Goal: Information Seeking & Learning: Learn about a topic

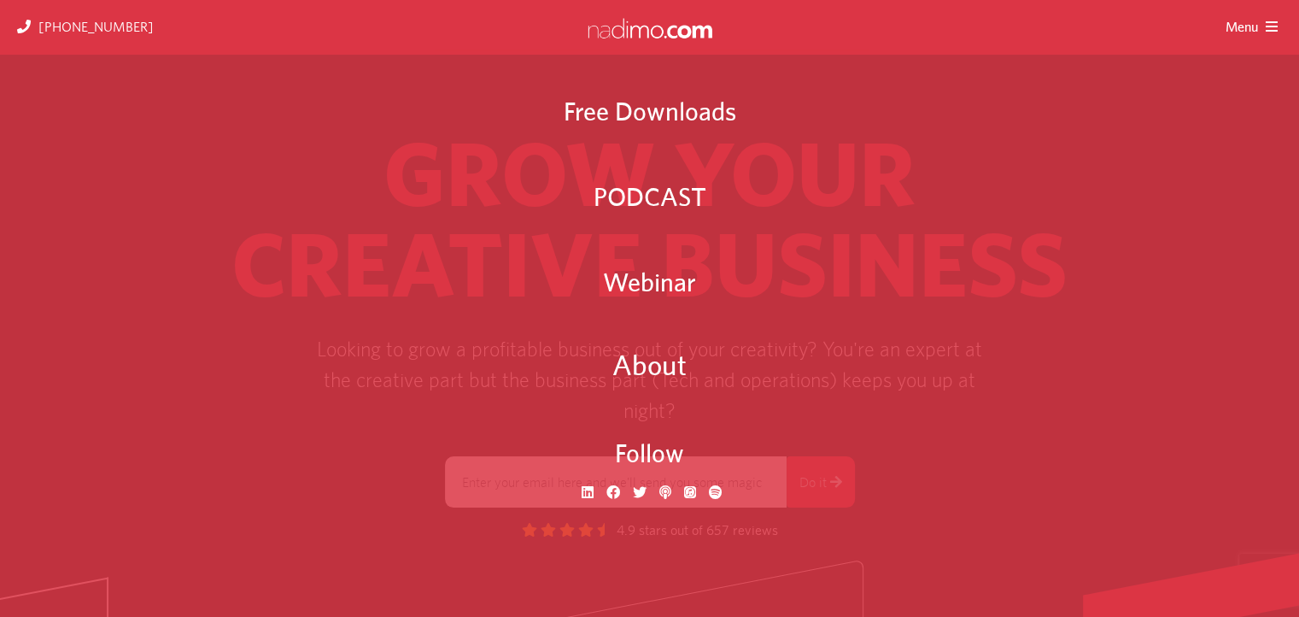
click at [675, 377] on span "About" at bounding box center [649, 367] width 74 height 47
click at [675, 372] on span "About" at bounding box center [649, 367] width 74 height 47
click at [627, 364] on span "About" at bounding box center [649, 367] width 74 height 47
click at [1277, 41] on header "[PHONE_NUMBER] Menu Free Downloads PODCAST Webinar About Follow" at bounding box center [649, 27] width 1299 height 55
click at [1274, 28] on icon at bounding box center [1274, 27] width 16 height 14
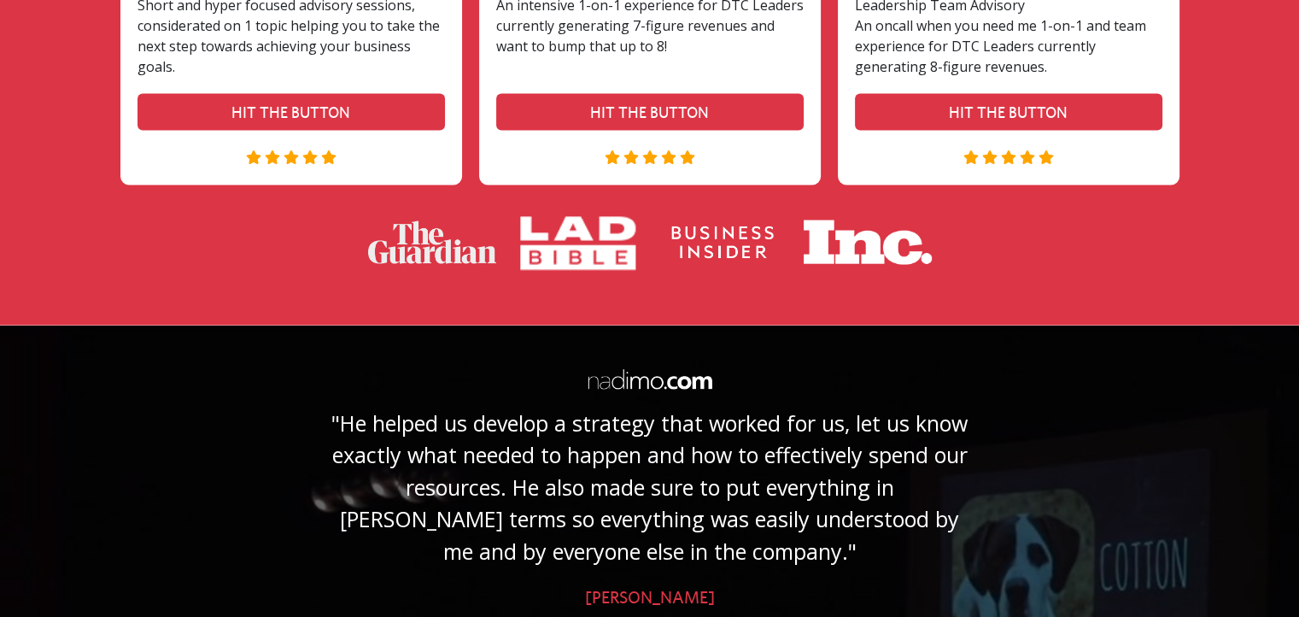
scroll to position [3738, 0]
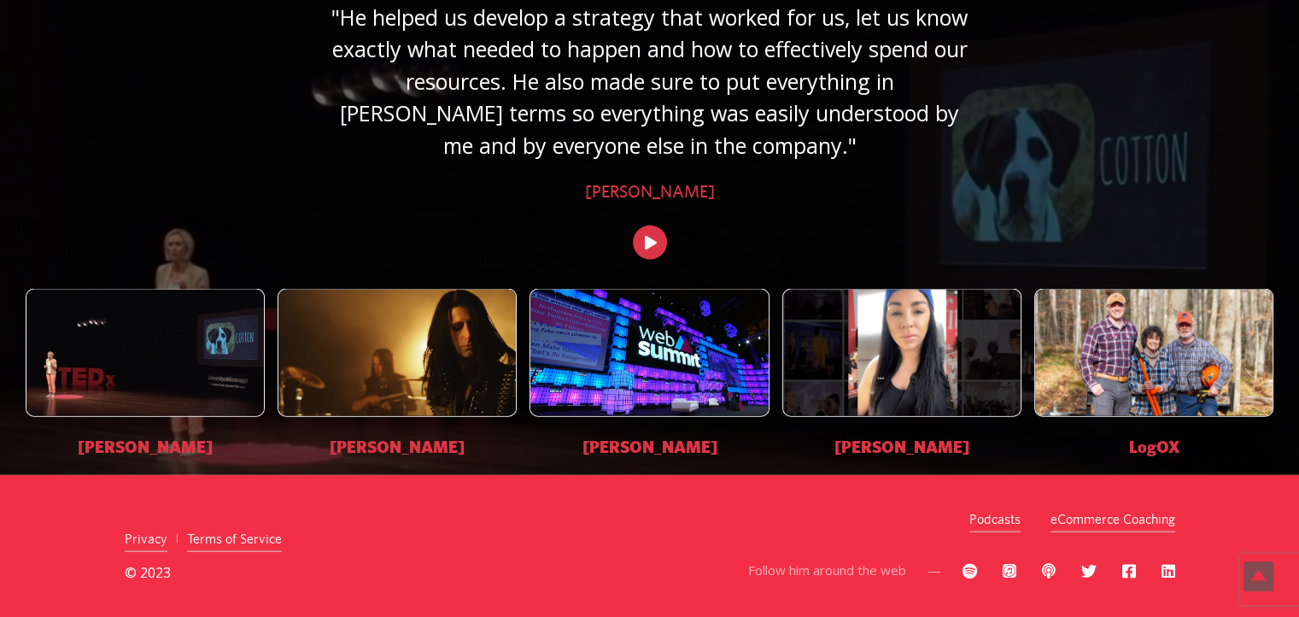
click at [1128, 571] on icon at bounding box center [1129, 570] width 14 height 15
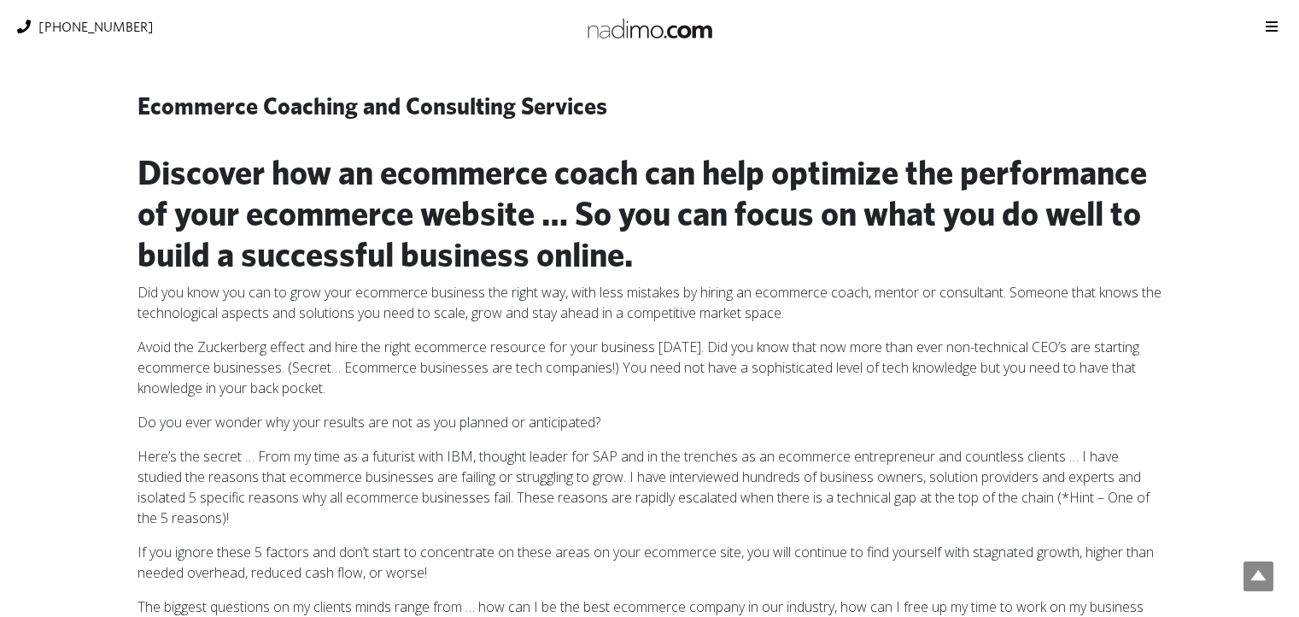
scroll to position [173, 0]
